Goal: Transaction & Acquisition: Subscribe to service/newsletter

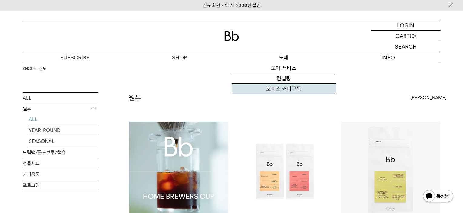
click at [288, 90] on link "오피스 커피구독" at bounding box center [284, 89] width 104 height 10
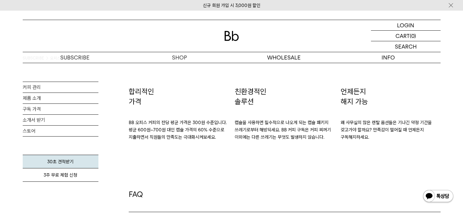
scroll to position [909, 0]
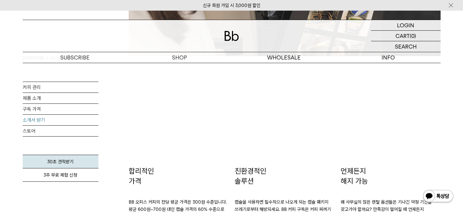
click at [38, 117] on link "소개서 받기" at bounding box center [61, 119] width 76 height 11
click at [36, 88] on link "커피 관리" at bounding box center [61, 87] width 76 height 11
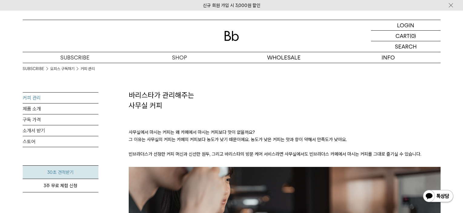
click at [60, 171] on link "30초 견적받기" at bounding box center [61, 172] width 76 height 14
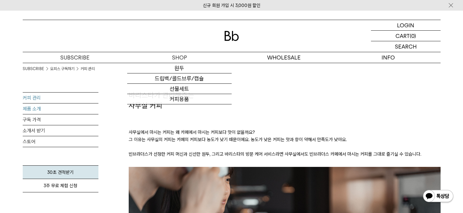
click at [51, 111] on link "제품 소개" at bounding box center [61, 108] width 76 height 11
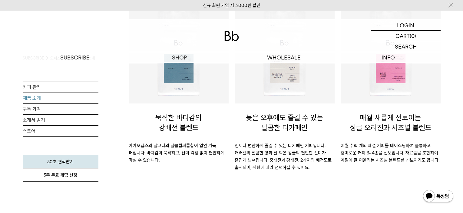
scroll to position [303, 0]
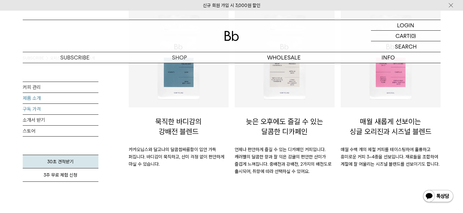
click at [65, 106] on link "구독 가격" at bounding box center [61, 109] width 76 height 11
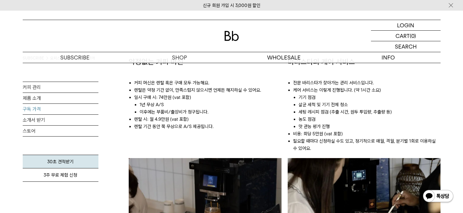
scroll to position [303, 0]
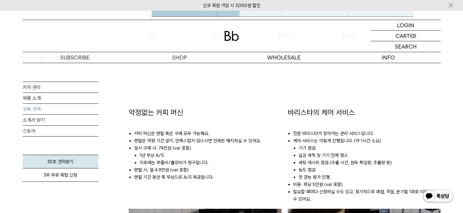
click at [247, 141] on li "렌탈은 약정 기간 없이, 만족스럽지 않으시면 언제든 해지하실 수 있어요." at bounding box center [208, 140] width 148 height 7
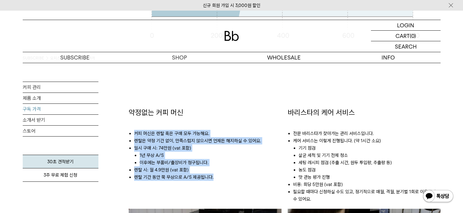
drag, startPoint x: 134, startPoint y: 131, endPoint x: 222, endPoint y: 179, distance: 100.1
click at [222, 179] on ul "커피 머신은 렌탈 혹은 구매 모두 가능해요. 렌탈은 약정 기간 없이, 만족스럽지 않으시면 언제든 해지하실 수 있어요. 일시 구매 시: 74만원…" at bounding box center [205, 152] width 153 height 69
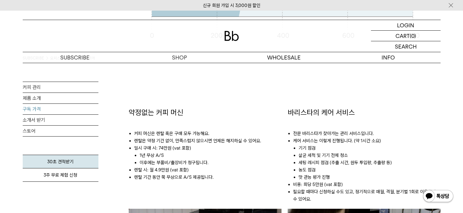
click at [327, 139] on li "케어 서비스는 이렇게 진행됩니다. (약 1시간 소요) 기기 점검 살균 세척 및 기기 전체 청소 세팅 레시피 점검 (추출 시간, 원두 투입량, …" at bounding box center [367, 159] width 148 height 44
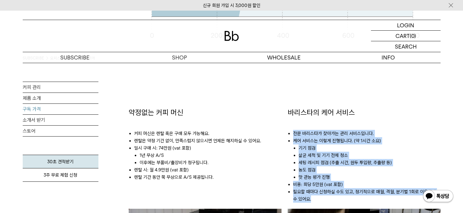
drag, startPoint x: 294, startPoint y: 131, endPoint x: 339, endPoint y: 202, distance: 84.0
click at [339, 202] on ul "전문 바리스타가 찾아가는 관리 서비스입니다. 케어 서비스는 이렇게 진행됩니다. (약 1시간 소요) 기기 점검 살균 세척 및 기기 전체 청소 세…" at bounding box center [364, 163] width 153 height 91
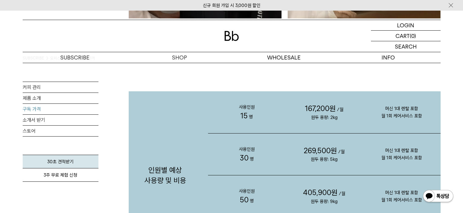
scroll to position [606, 0]
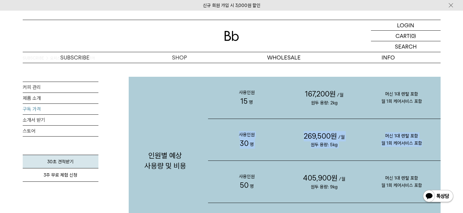
drag, startPoint x: 241, startPoint y: 133, endPoint x: 426, endPoint y: 140, distance: 185.2
click at [426, 140] on div "사용인원 30 명 269,500원 /월 원두 용량: 5kg 머신 1대 렌탈 포함 월 1회 케어서비스 포함" at bounding box center [324, 140] width 233 height 42
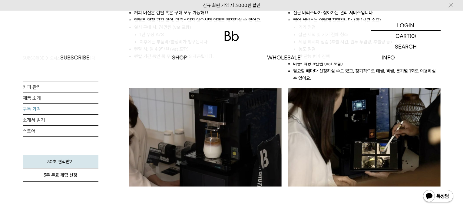
scroll to position [404, 0]
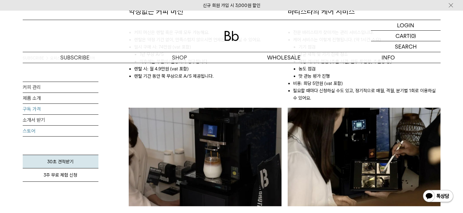
click at [70, 131] on link "스토어" at bounding box center [61, 130] width 76 height 11
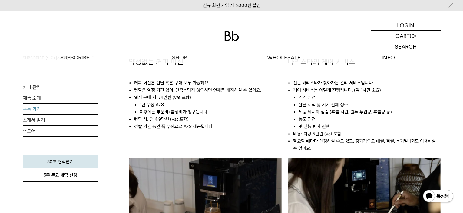
scroll to position [303, 0]
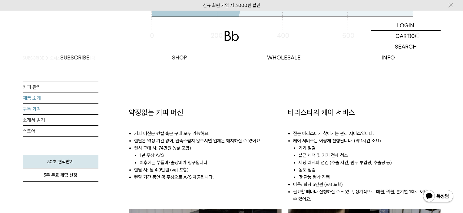
click at [50, 96] on link "제품 소개" at bounding box center [61, 98] width 76 height 11
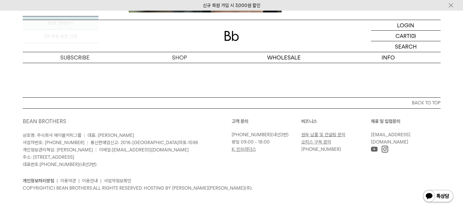
scroll to position [744, 0]
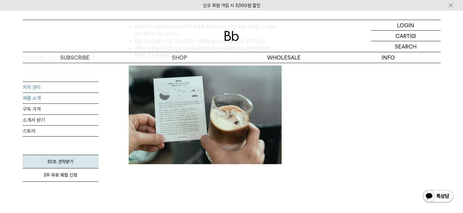
click at [25, 86] on link "커피 관리" at bounding box center [61, 87] width 76 height 11
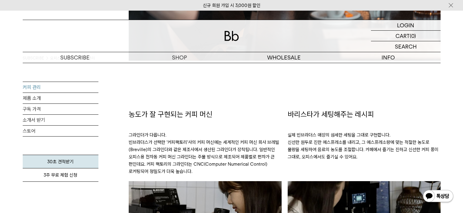
scroll to position [353, 0]
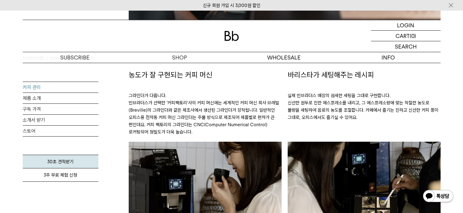
drag, startPoint x: 134, startPoint y: 98, endPoint x: 174, endPoint y: 131, distance: 51.6
click at [174, 131] on p "그라인더가 다릅니다. 빈브라더스가 선택한 '커피팩토리'사의 커피 머신에는 세계적인 커피 머신 회사 브레빌(Breville)의 그라인더와 같은 …" at bounding box center [205, 111] width 153 height 62
click at [308, 90] on p "실제 빈브라더스 매장의 섬세한 세팅을 그대로 구현합니다. 신선한 원두로 진한 에스프레소를 내리고, 그 에스프레소량에 맞는 적절한 농도로 물량을…" at bounding box center [364, 103] width 153 height 47
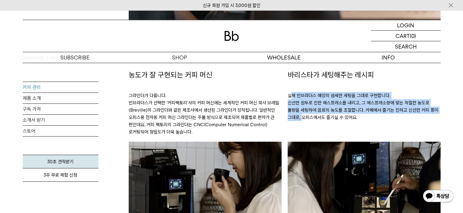
drag, startPoint x: 291, startPoint y: 93, endPoint x: 324, endPoint y: 112, distance: 38.2
click at [324, 112] on p "실제 빈브라더스 매장의 섬세한 세팅을 그대로 구현합니다. 신선한 원두로 진한 에스프레소를 내리고, 그 에스프레소량에 맞는 적절한 농도로 물량을…" at bounding box center [364, 103] width 153 height 47
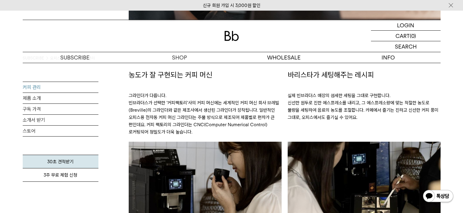
drag, startPoint x: 324, startPoint y: 112, endPoint x: 318, endPoint y: 115, distance: 7.2
click at [318, 115] on p "실제 빈브라더스 매장의 섬세한 세팅을 그대로 구현합니다. 신선한 원두로 진한 에스프레소를 내리고, 그 에스프레소량에 맞는 적절한 농도로 물량을…" at bounding box center [364, 103] width 153 height 47
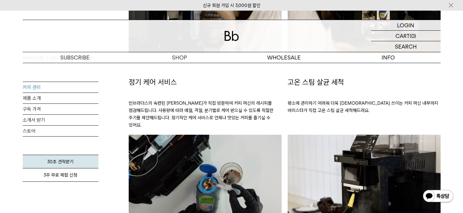
scroll to position [555, 0]
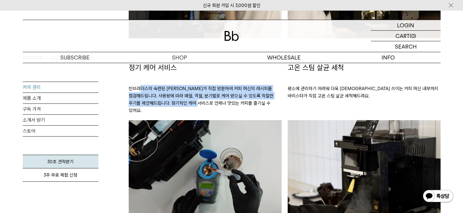
drag, startPoint x: 140, startPoint y: 89, endPoint x: 213, endPoint y: 106, distance: 75.0
click at [213, 106] on p "빈브라더스의 숙련된 [PERSON_NAME]가 직접 방문하여 커피 머신의 레시피를 점검해드립니다. 사용량에 따라 매월, 격월, 분기별로 케어 …" at bounding box center [205, 96] width 153 height 47
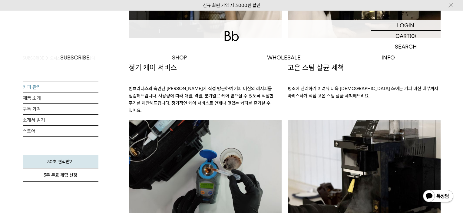
click at [323, 89] on p "평소에 관리하기 어려워 더욱 [DEMOGRAPHIC_DATA] 쓰이는 커피 머신 내부까지 바리스타가 직접 고온 스팀 살균 세척해드려요." at bounding box center [364, 89] width 153 height 33
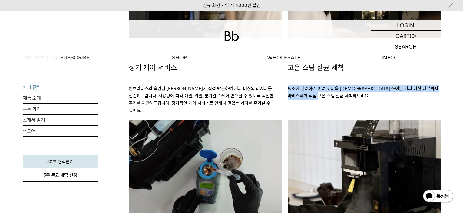
drag, startPoint x: 287, startPoint y: 87, endPoint x: 330, endPoint y: 94, distance: 43.7
click at [330, 94] on div "고온 스팀 살균 세척 평소에 관리하기 어려워 더욱 신경 쓰이는 커피 머신 내부까지 바리스타가 직접 고온 스팀 살균 세척해드려요." at bounding box center [364, 140] width 159 height 156
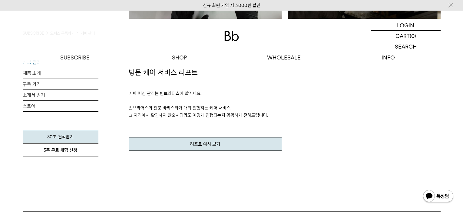
scroll to position [757, 0]
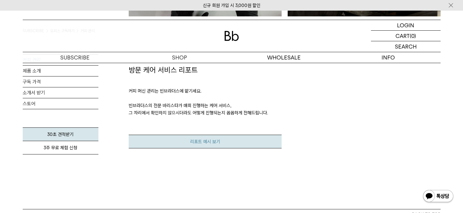
click at [152, 134] on link "리포트 예시 보기" at bounding box center [205, 141] width 153 height 14
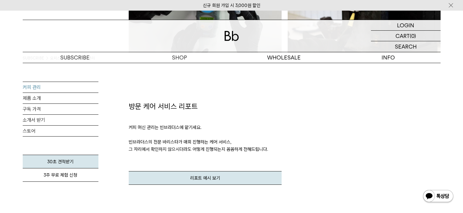
scroll to position [707, 0]
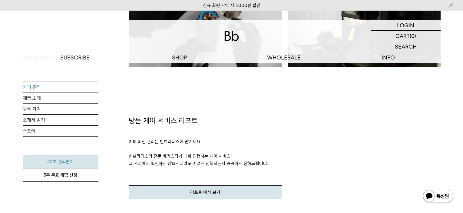
click at [56, 161] on link "30초 견적받기" at bounding box center [61, 161] width 76 height 14
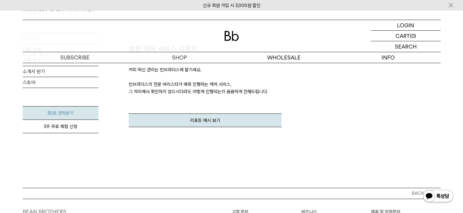
scroll to position [861, 0]
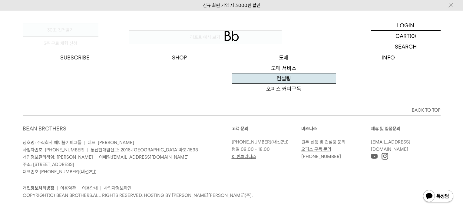
click at [292, 78] on link "컨설팅" at bounding box center [284, 78] width 104 height 10
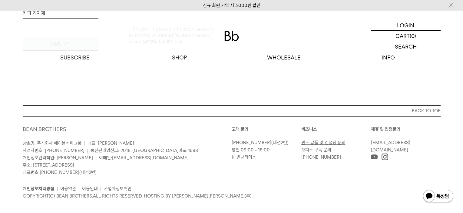
scroll to position [1719, 0]
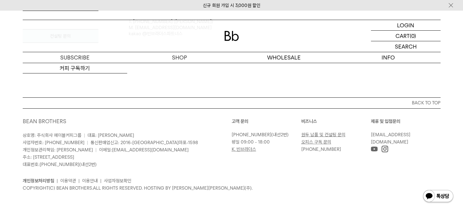
click at [318, 142] on link "오피스 구독 문의" at bounding box center [316, 141] width 30 height 5
